Goal: Task Accomplishment & Management: Use online tool/utility

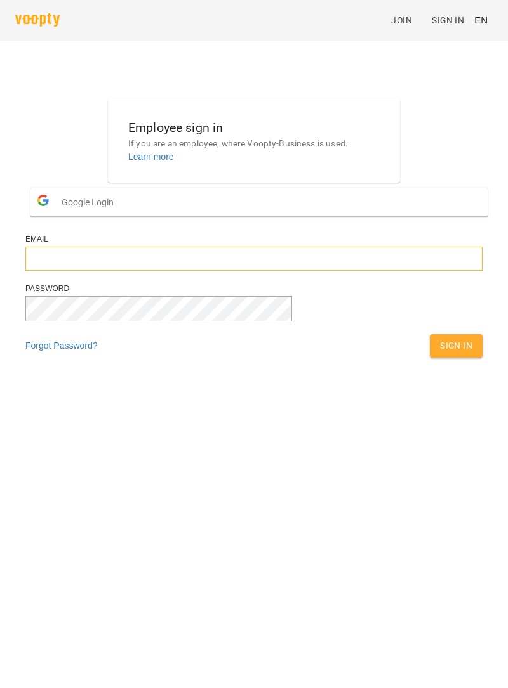
click at [279, 271] on input "email" at bounding box center [253, 259] width 457 height 24
type input "**********"
click at [440, 353] on span "Sign In" at bounding box center [456, 345] width 32 height 15
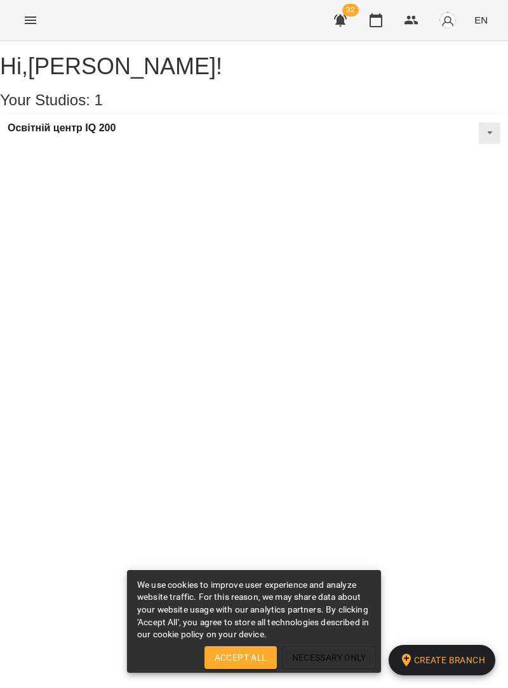
click at [160, 146] on div "Освітній центр IQ 200" at bounding box center [254, 133] width 508 height 37
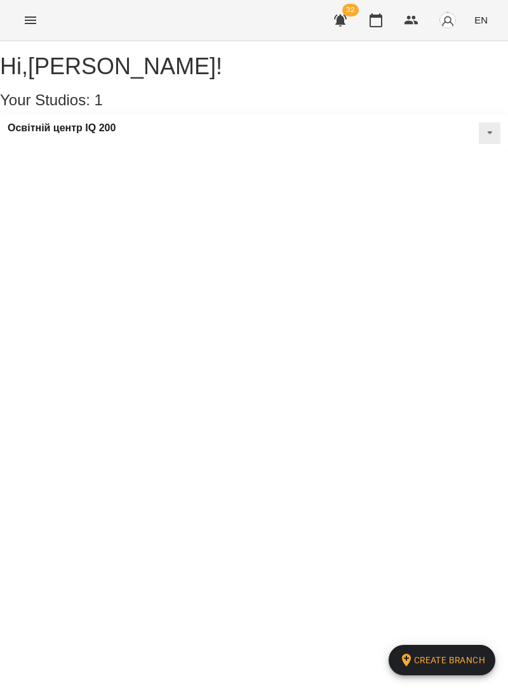
click at [478, 143] on button at bounding box center [489, 133] width 22 height 22
click at [230, 152] on div "Hi , [PERSON_NAME] ! Your Studios: 1 Create Branch Освітній центр IQ 200 Edit S…" at bounding box center [254, 96] width 508 height 110
click at [37, 22] on icon "Menu" at bounding box center [30, 20] width 15 height 15
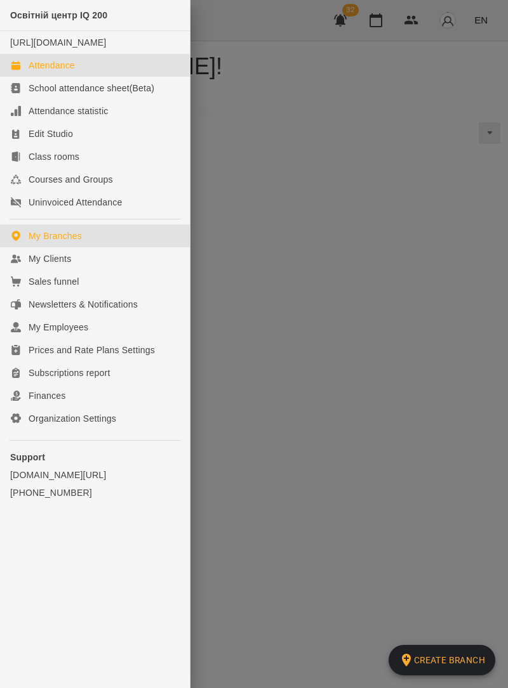
click at [65, 72] on div "Attendance" at bounding box center [52, 65] width 46 height 13
